Goal: Information Seeking & Learning: Learn about a topic

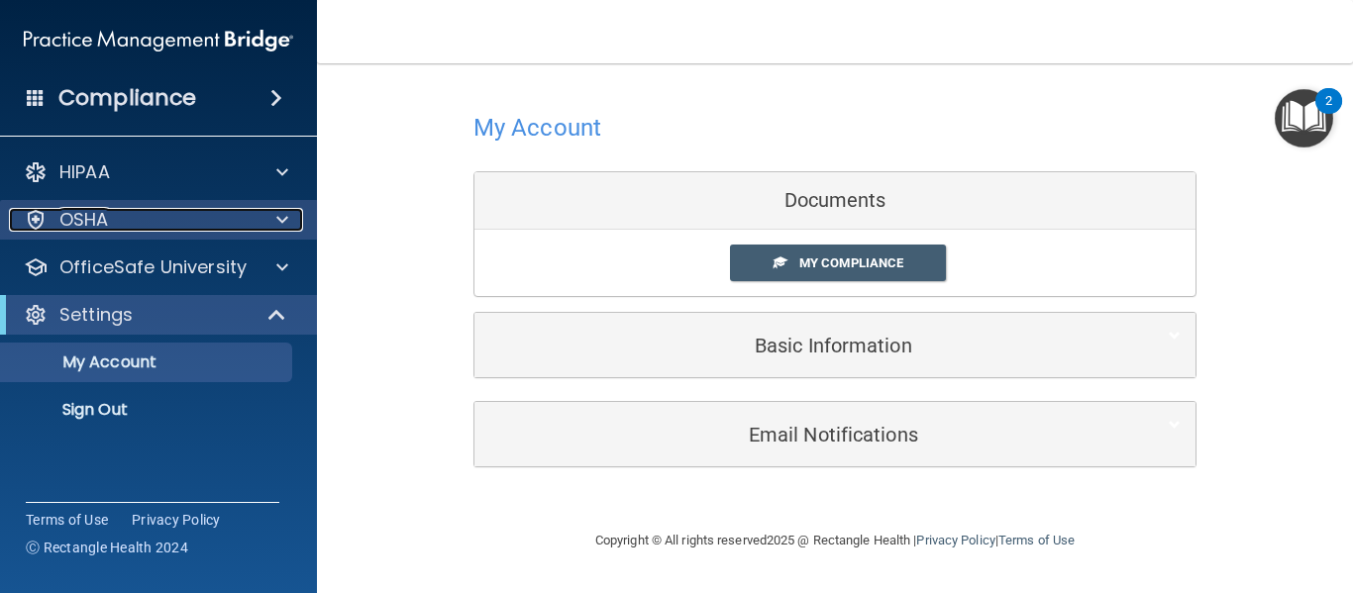
click at [235, 228] on div "OSHA" at bounding box center [132, 220] width 246 height 24
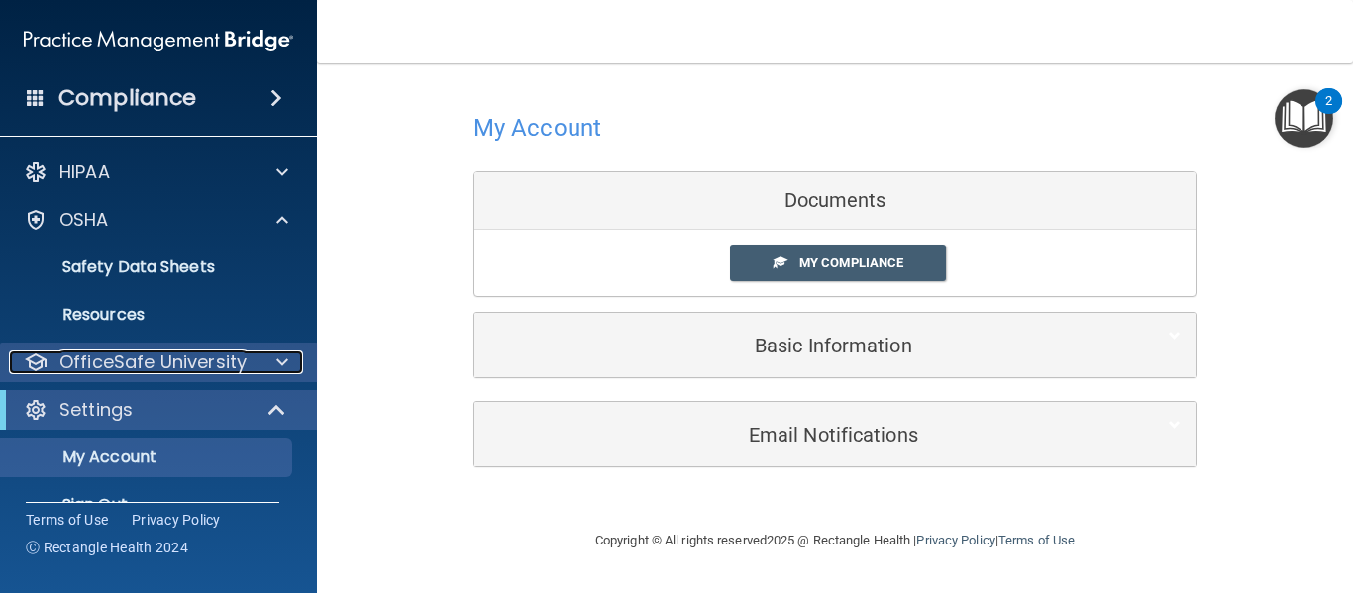
click at [248, 355] on div "OfficeSafe University" at bounding box center [132, 363] width 246 height 24
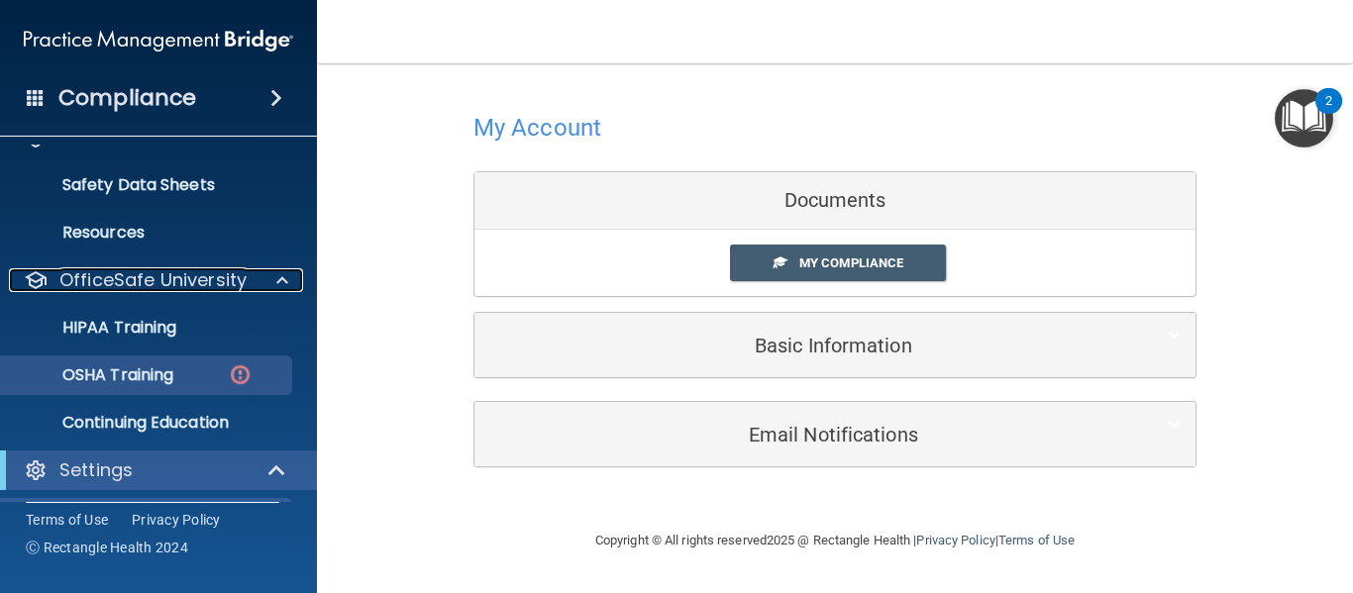
scroll to position [83, 0]
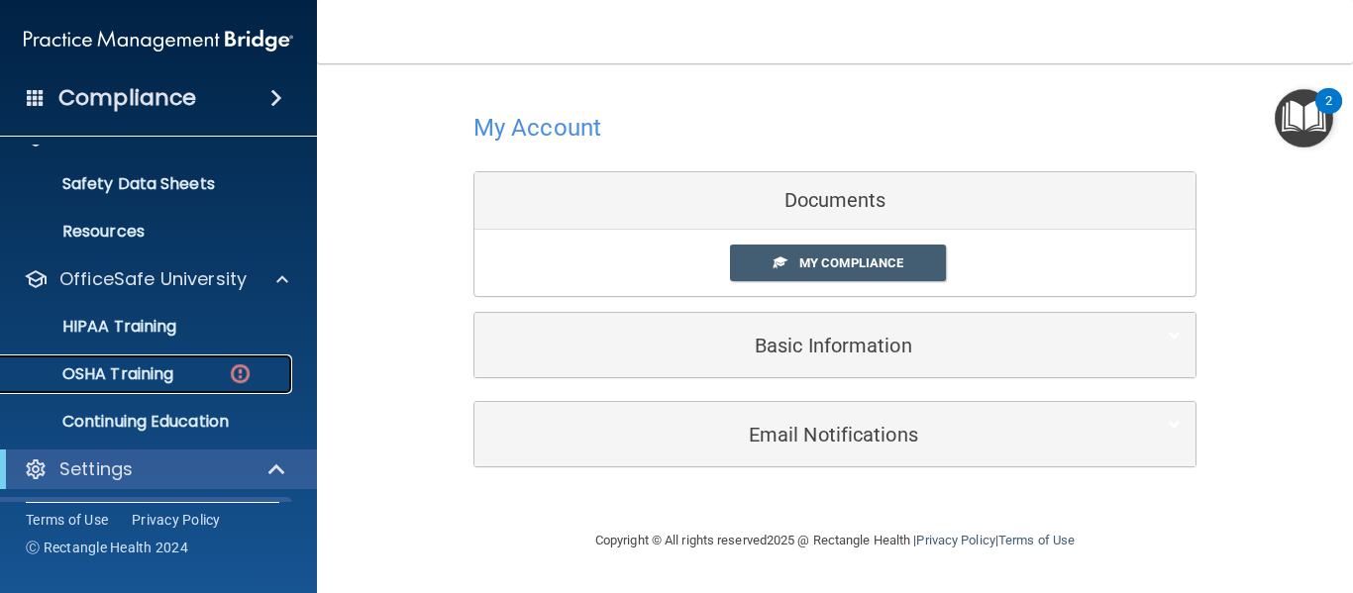
click at [225, 374] on div "OSHA Training" at bounding box center [148, 374] width 270 height 20
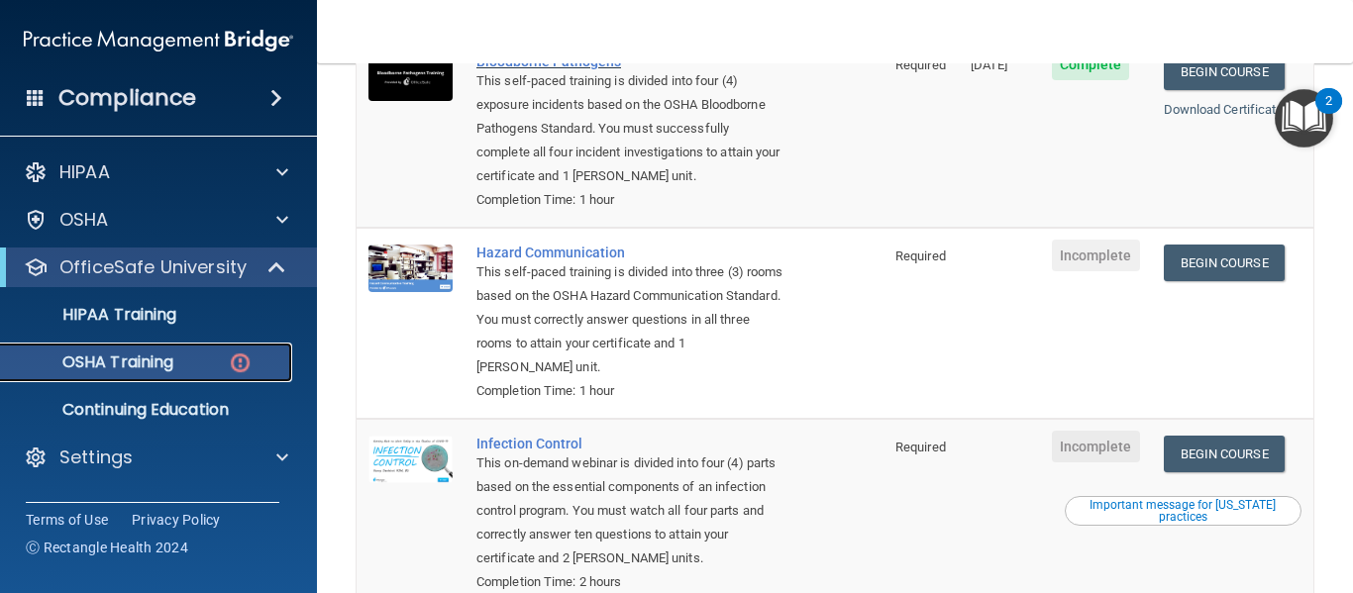
scroll to position [260, 0]
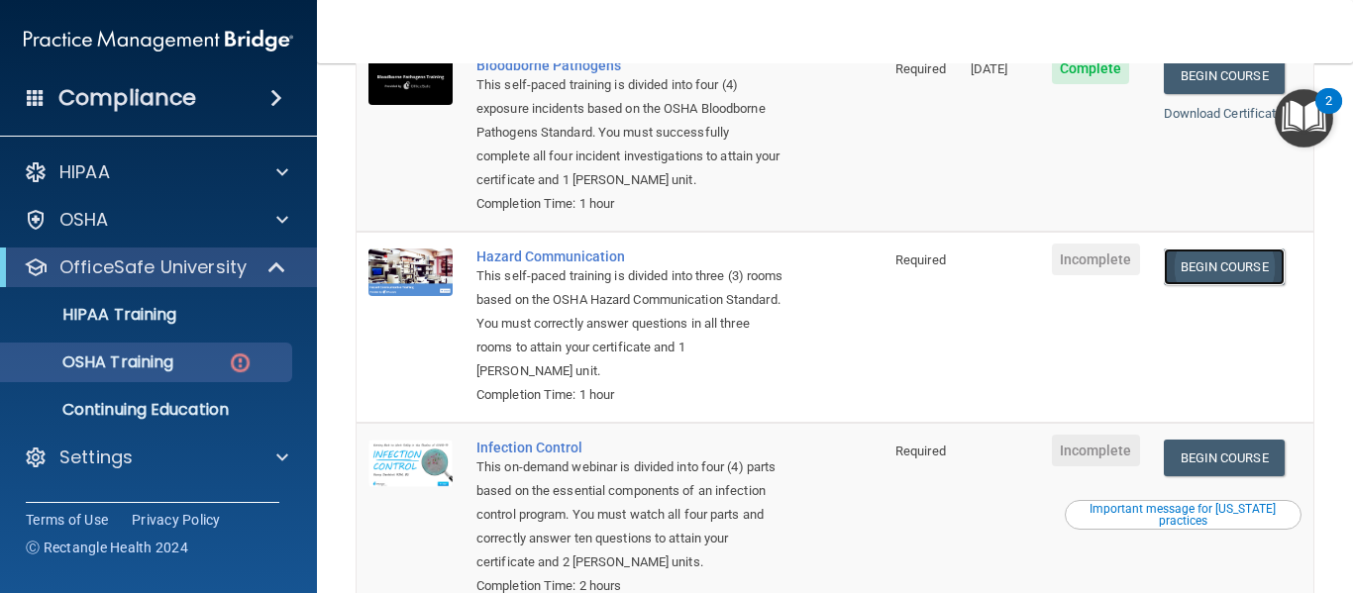
click at [1245, 271] on link "Begin Course" at bounding box center [1223, 267] width 121 height 37
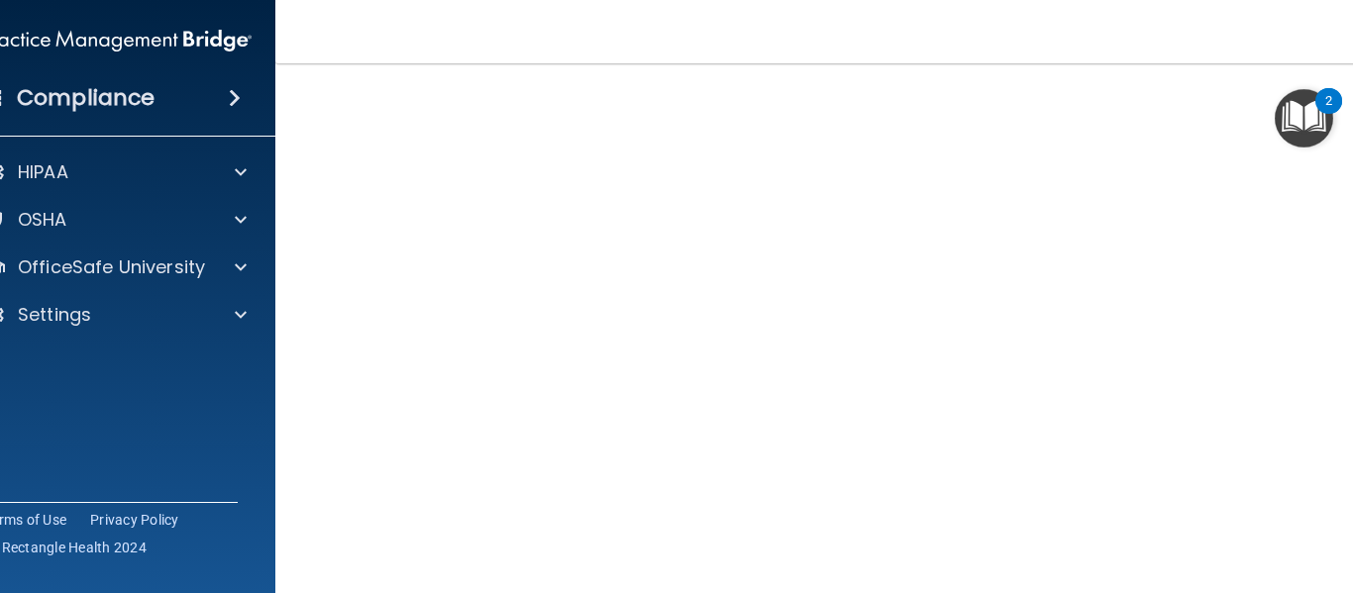
scroll to position [53, 0]
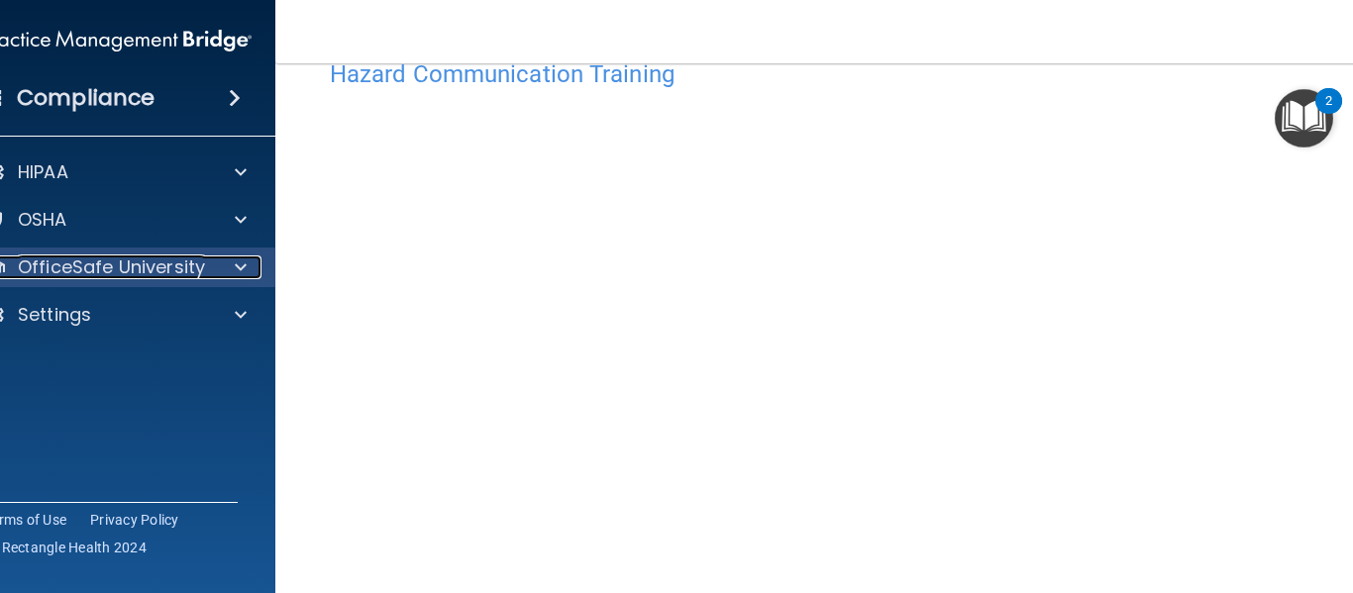
click at [217, 263] on div at bounding box center [238, 267] width 50 height 24
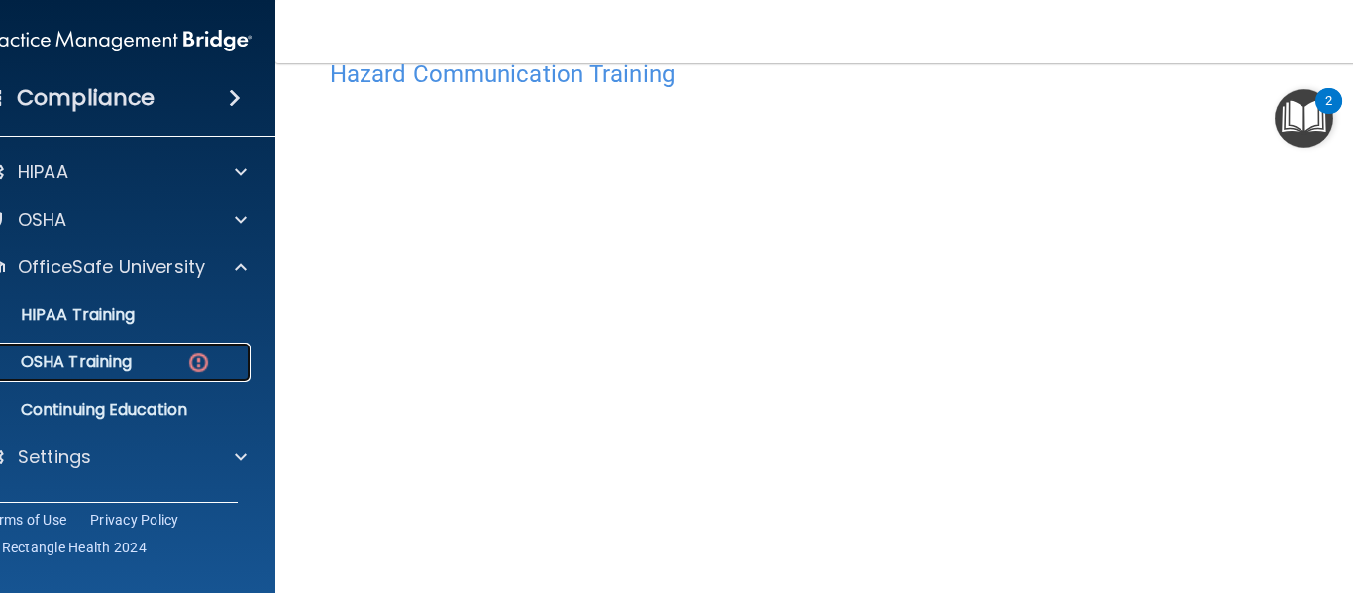
click at [139, 357] on div "OSHA Training" at bounding box center [106, 363] width 270 height 20
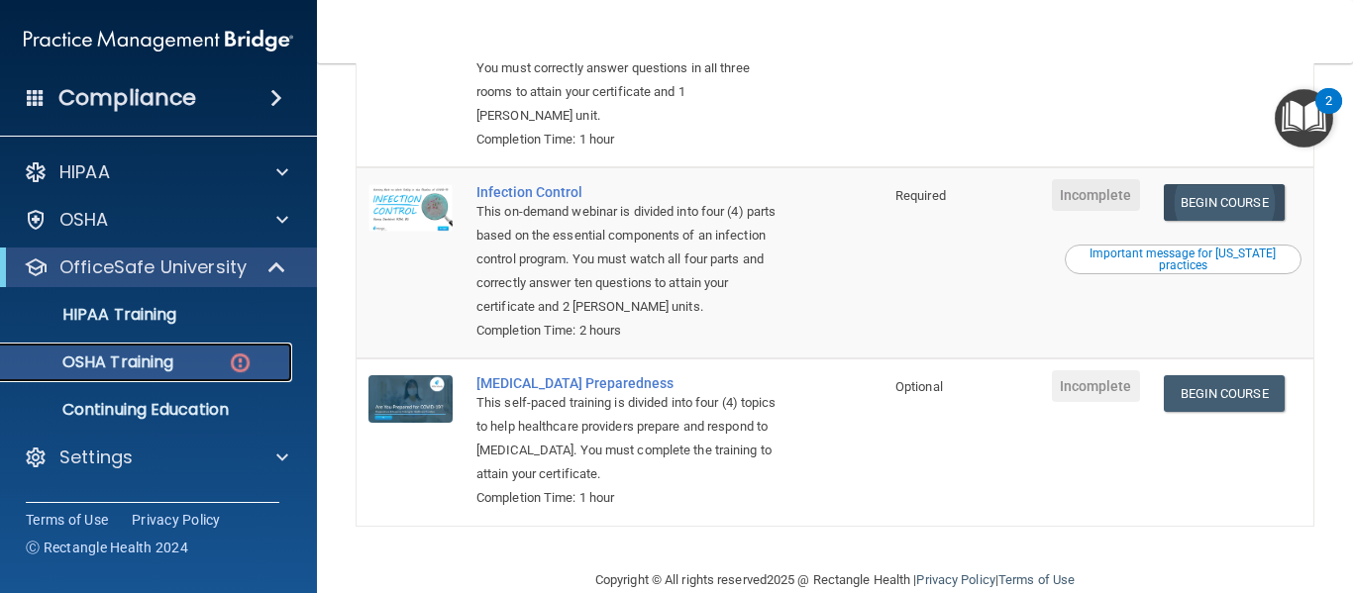
scroll to position [556, 0]
